Goal: Task Accomplishment & Management: Manage account settings

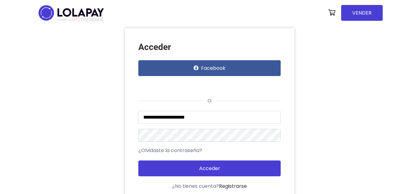
type input "**********"
click at [138, 160] on button "Acceder" at bounding box center [209, 168] width 142 height 16
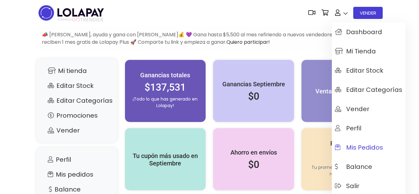
click at [352, 146] on span "Mis pedidos" at bounding box center [359, 147] width 48 height 7
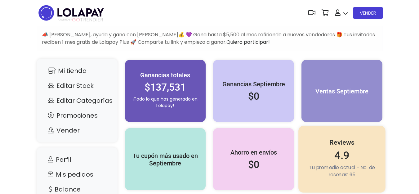
click at [343, 151] on h2 "4.9" at bounding box center [342, 155] width 74 height 13
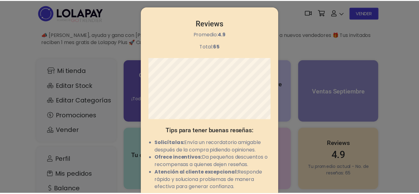
scroll to position [10, 0]
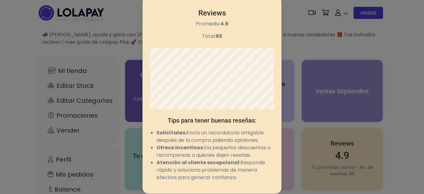
click at [20, 28] on div "Reviews Promedio: 4.9 Total: 65 Tips para tener buenas reseñas: Solicítalas: En…" at bounding box center [212, 97] width 424 height 194
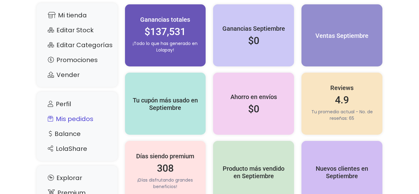
scroll to position [3, 0]
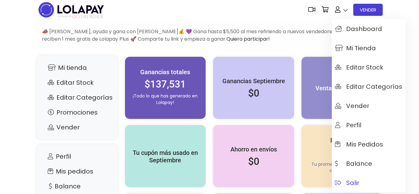
click at [352, 181] on span "Salir" at bounding box center [347, 182] width 25 height 7
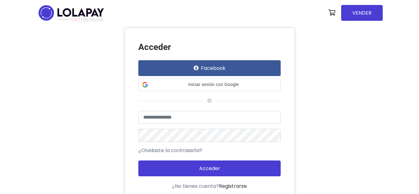
type input "**********"
click at [138, 160] on button "Acceder" at bounding box center [209, 168] width 142 height 16
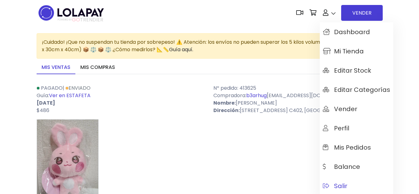
click at [340, 185] on span "Salir" at bounding box center [335, 185] width 25 height 7
